Goal: Transaction & Acquisition: Purchase product/service

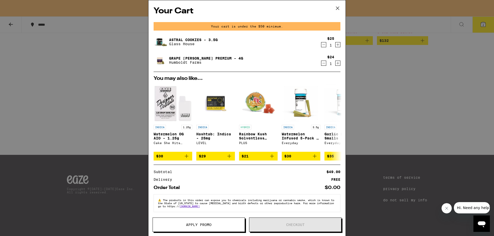
scroll to position [5, 0]
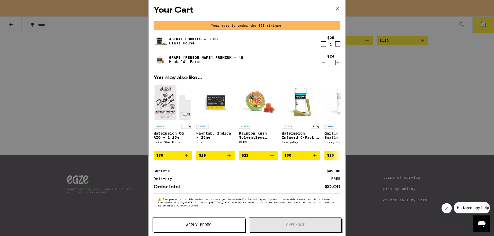
click at [335, 10] on icon at bounding box center [338, 8] width 8 height 8
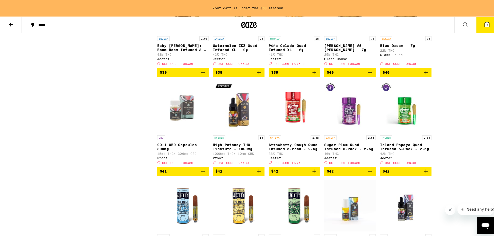
scroll to position [1618, 0]
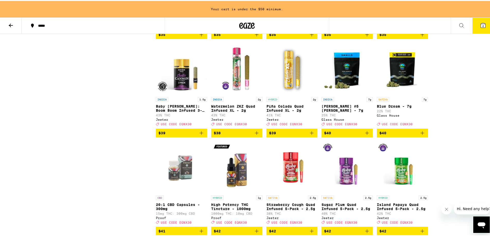
click at [367, 135] on icon "Add to bag" at bounding box center [367, 132] width 6 height 6
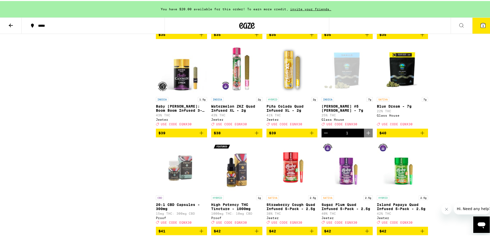
click at [474, 25] on button "3" at bounding box center [483, 25] width 22 height 16
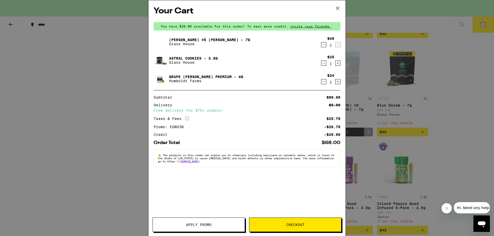
click at [325, 64] on icon "Decrement" at bounding box center [323, 63] width 5 height 6
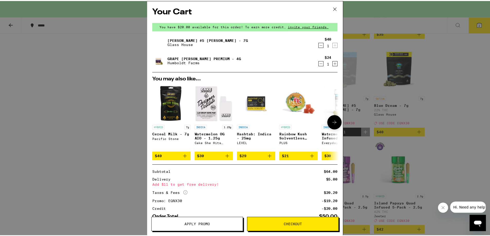
scroll to position [34, 0]
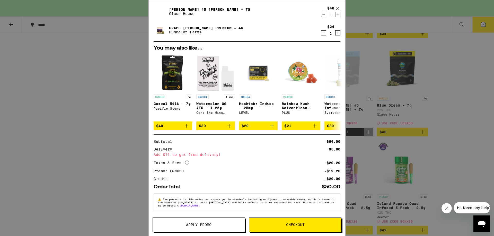
click at [337, 8] on icon at bounding box center [338, 8] width 8 height 8
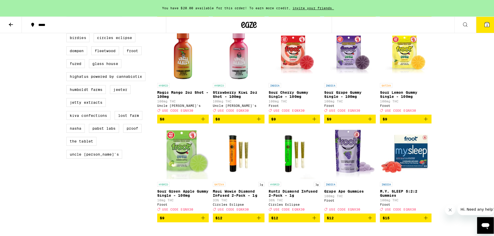
scroll to position [418, 0]
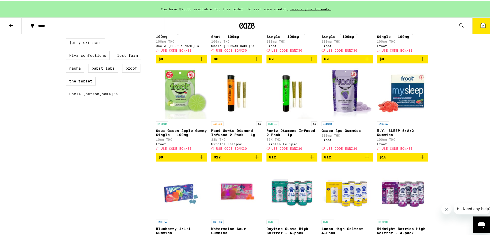
click at [310, 158] on icon "Add to bag" at bounding box center [312, 157] width 4 height 4
click at [483, 24] on span "3" at bounding box center [484, 24] width 2 height 3
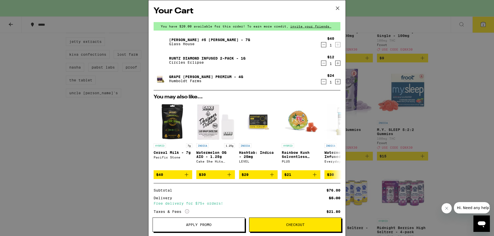
click at [338, 9] on icon at bounding box center [338, 8] width 8 height 8
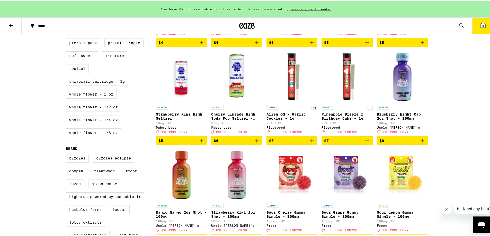
scroll to position [177, 0]
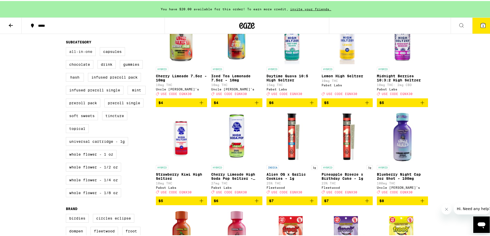
click at [77, 55] on label "All-In-One" at bounding box center [81, 50] width 30 height 9
click at [67, 47] on input "All-In-One" at bounding box center [67, 47] width 0 height 0
checkbox input "true"
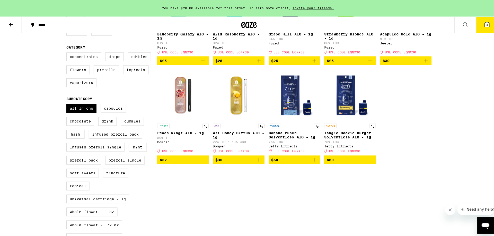
scroll to position [60, 0]
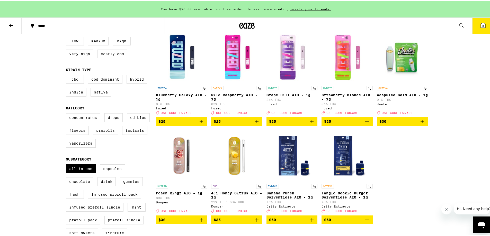
click at [200, 122] on icon "Add to bag" at bounding box center [202, 121] width 4 height 4
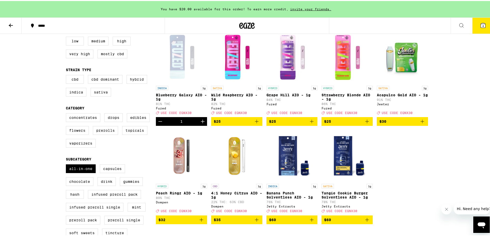
click at [483, 25] on span "4" at bounding box center [484, 24] width 2 height 3
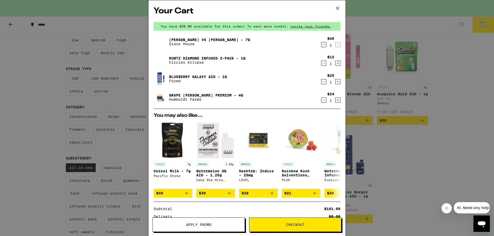
click at [321, 65] on button "Decrement" at bounding box center [323, 63] width 5 height 5
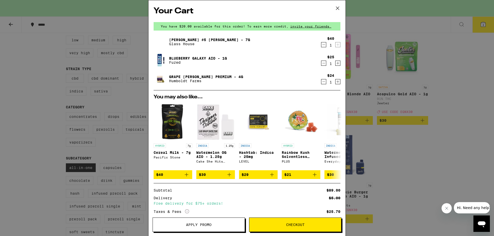
click at [336, 10] on icon at bounding box center [337, 8] width 3 height 3
